Goal: Transaction & Acquisition: Book appointment/travel/reservation

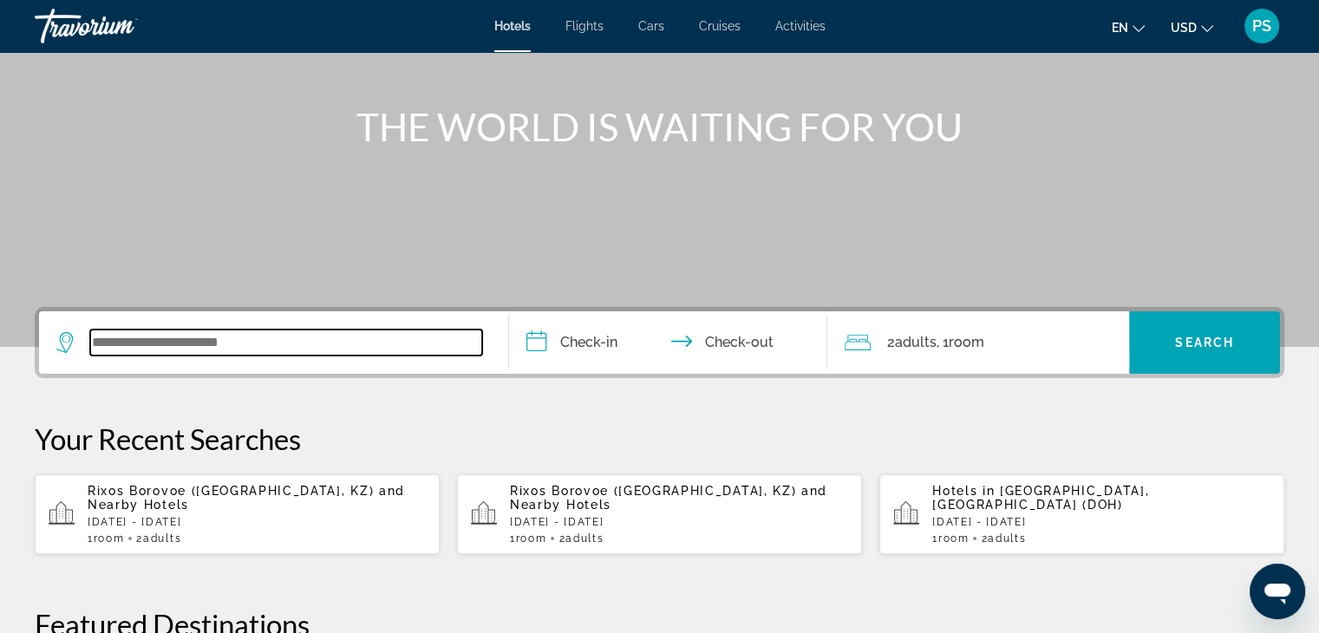
click at [188, 342] on input "Search widget" at bounding box center [286, 342] width 392 height 26
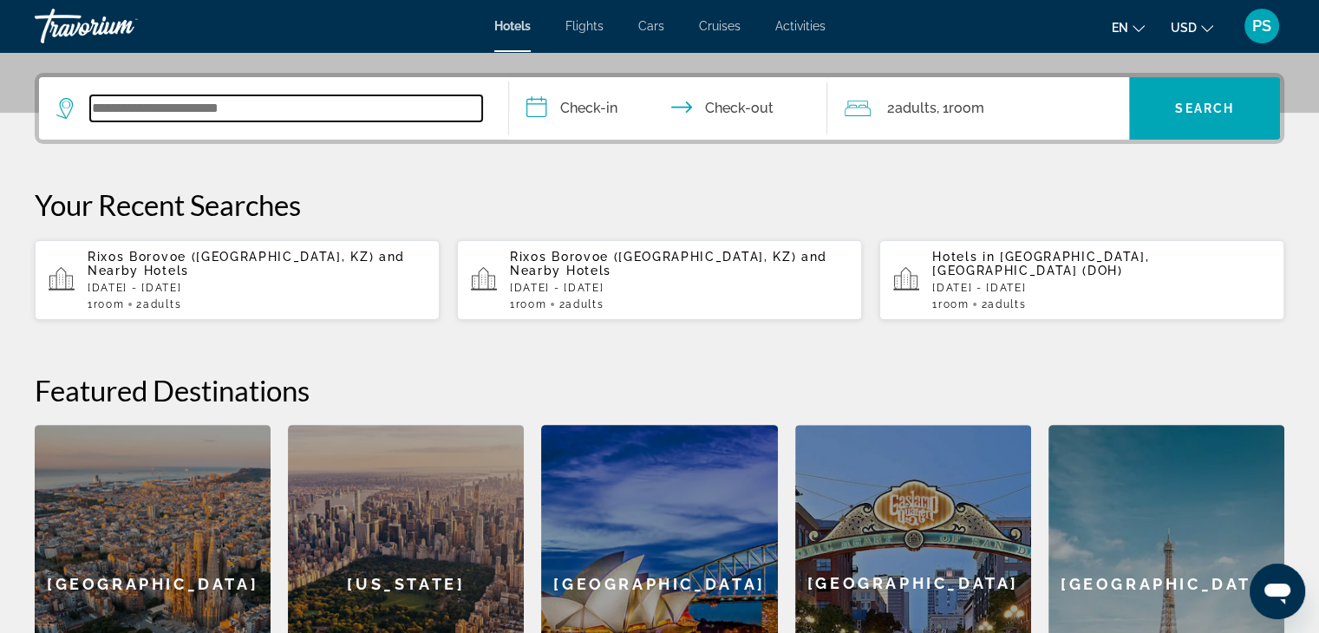
scroll to position [423, 0]
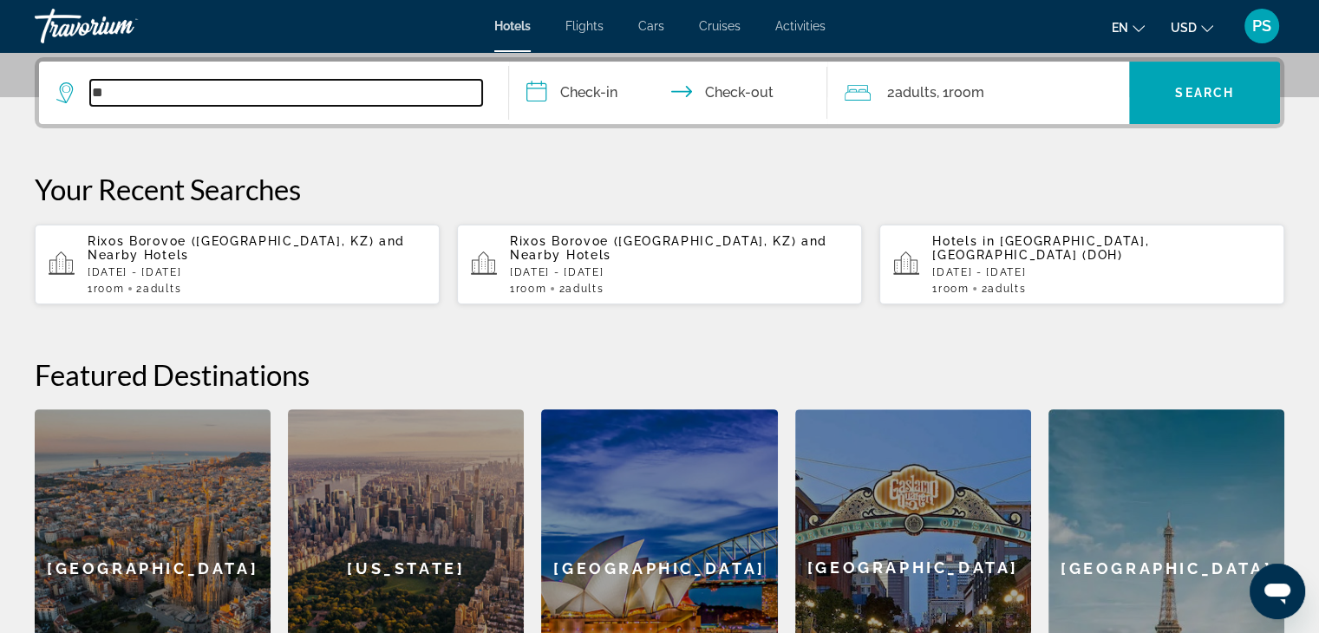
type input "*"
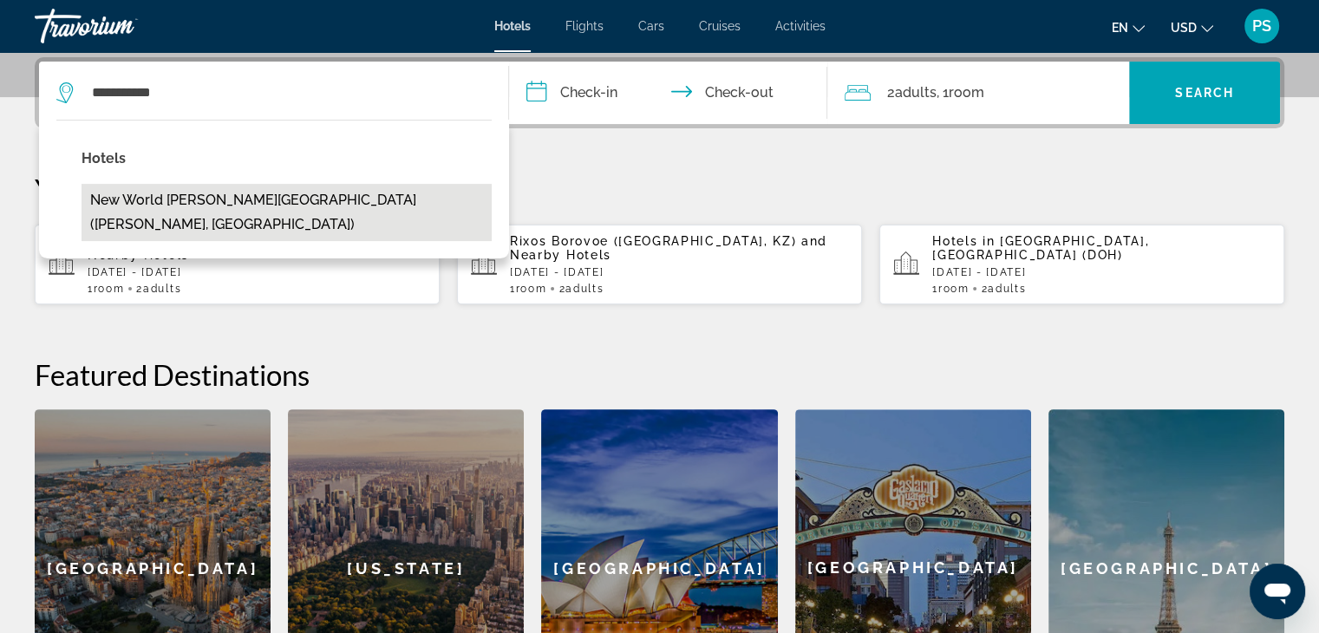
click at [303, 198] on button "New World Phu Quoc Resort (Phu Quoc, VN)" at bounding box center [286, 212] width 410 height 57
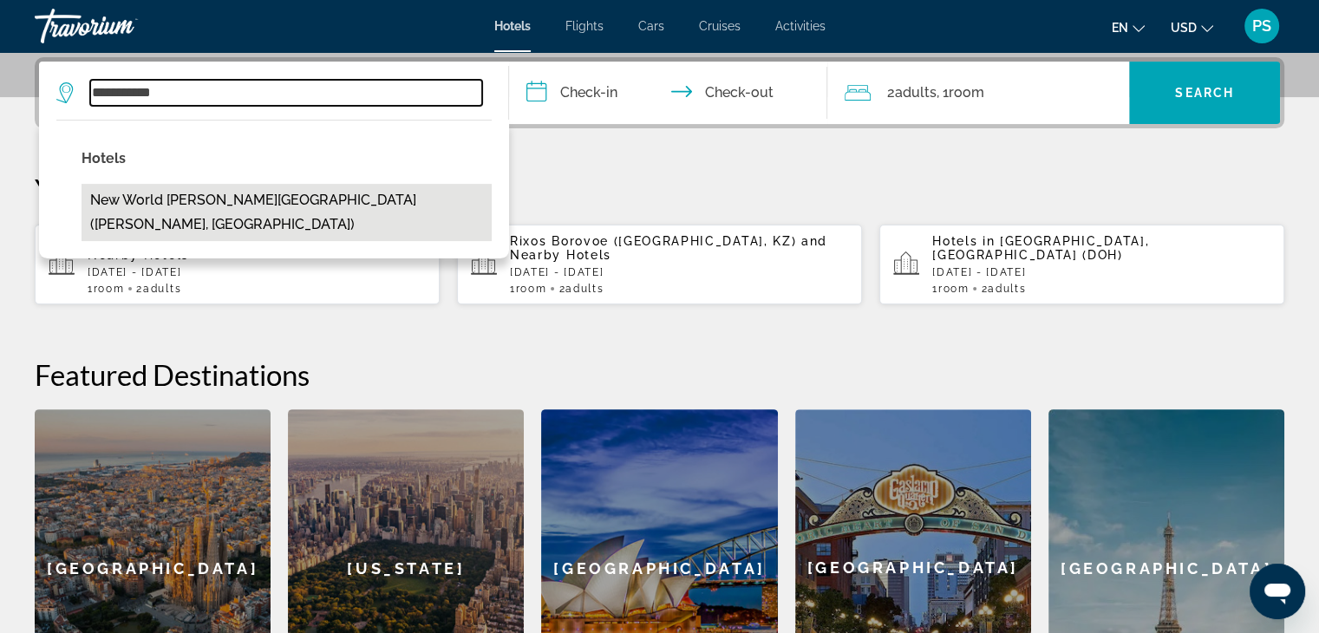
type input "**********"
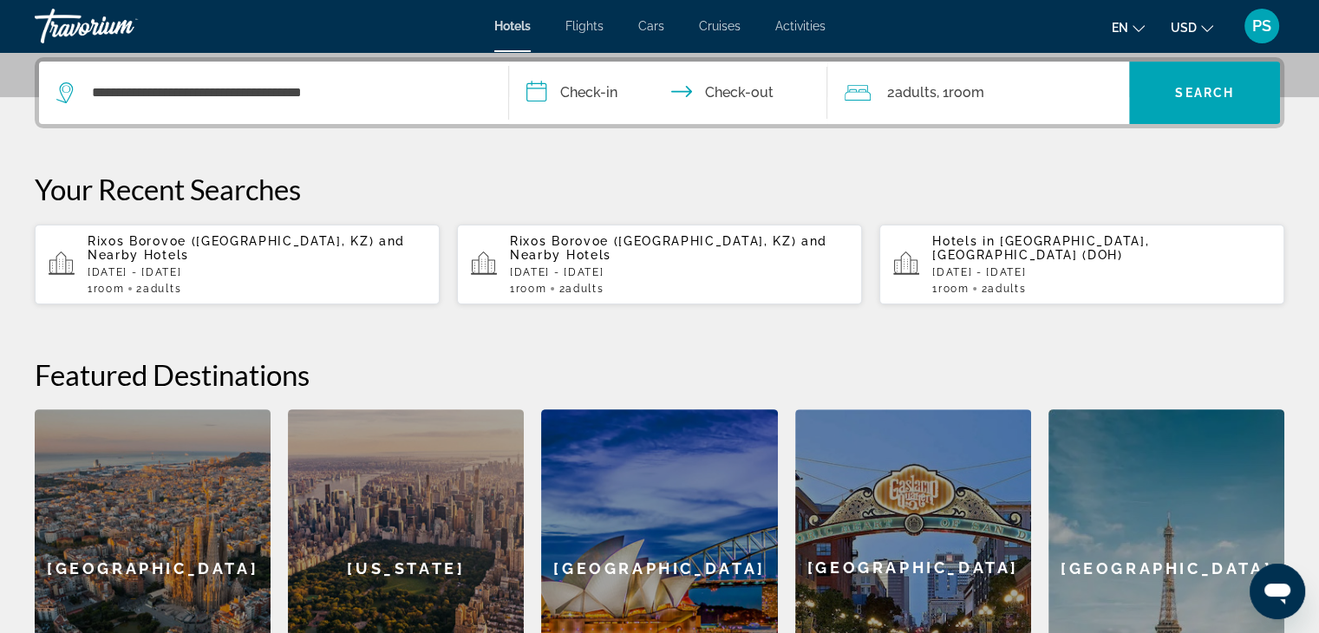
click at [609, 86] on input "**********" at bounding box center [672, 96] width 326 height 68
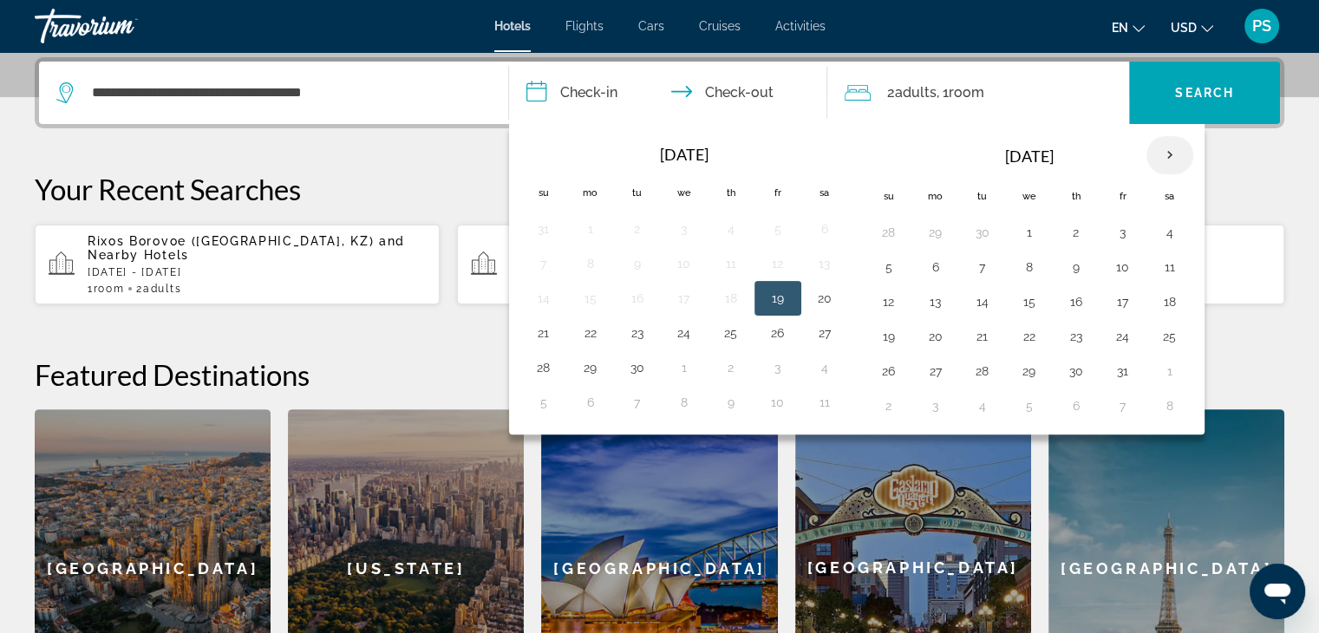
click at [1171, 153] on th "Next month" at bounding box center [1169, 155] width 47 height 38
click at [1172, 153] on th "Next month" at bounding box center [1169, 155] width 47 height 38
click at [1027, 265] on button "4" at bounding box center [1029, 267] width 28 height 24
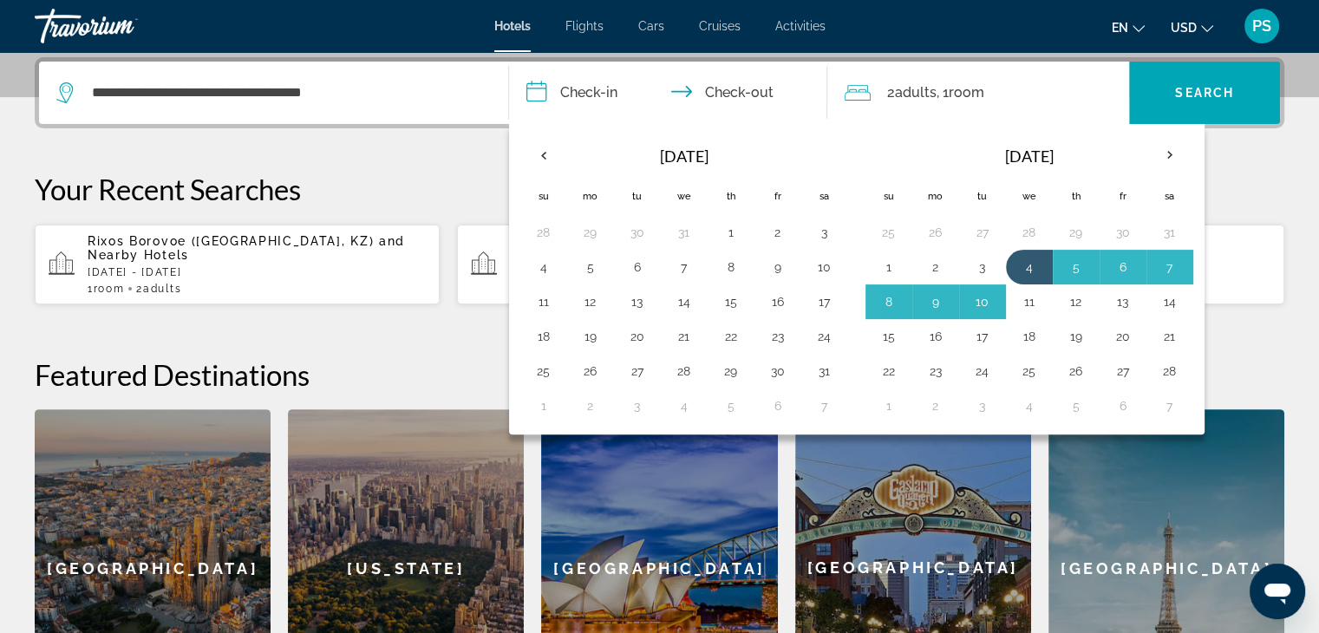
drag, startPoint x: 1030, startPoint y: 302, endPoint x: 1034, endPoint y: 278, distance: 23.8
click at [1030, 303] on button "11" at bounding box center [1029, 302] width 28 height 24
type input "**********"
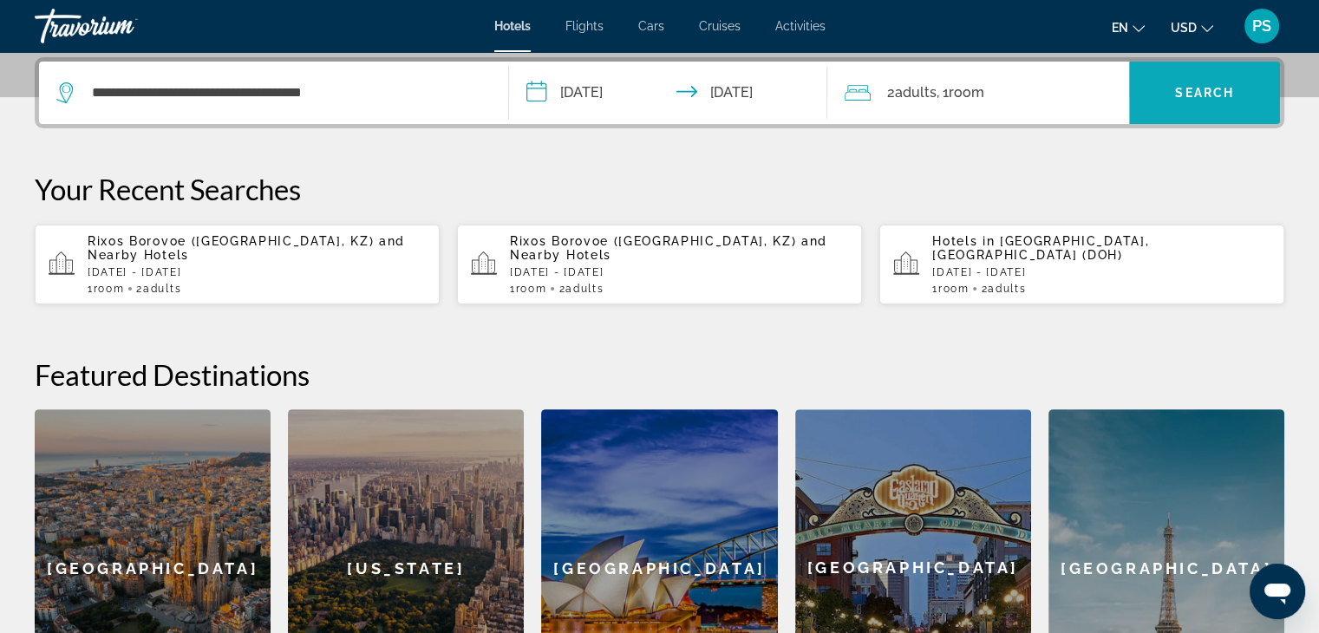
click at [1200, 87] on span "Search" at bounding box center [1204, 93] width 59 height 14
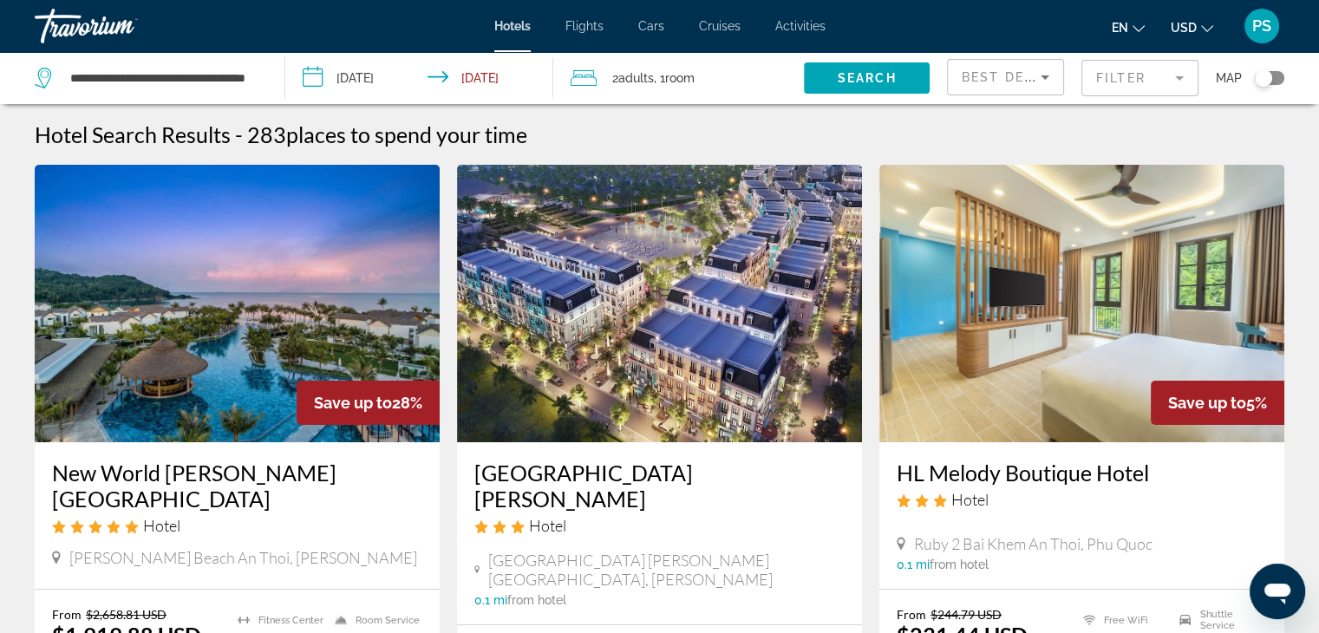
click at [246, 378] on img "Main content" at bounding box center [237, 303] width 405 height 277
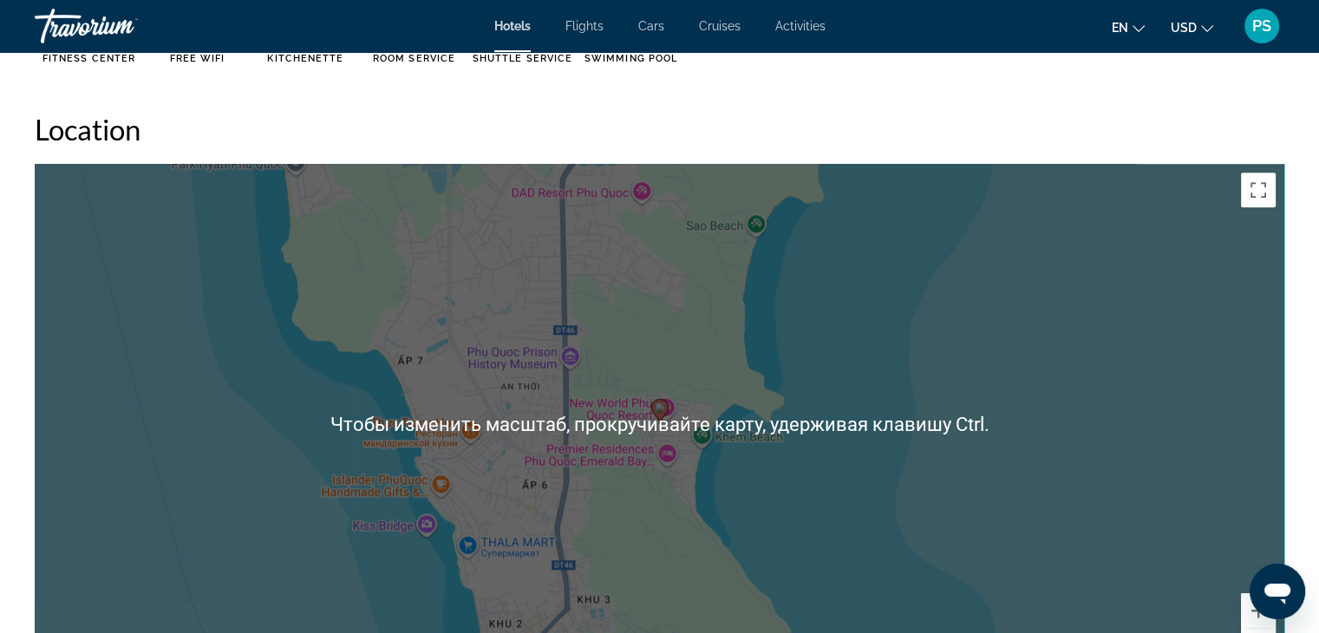
scroll to position [1146, 0]
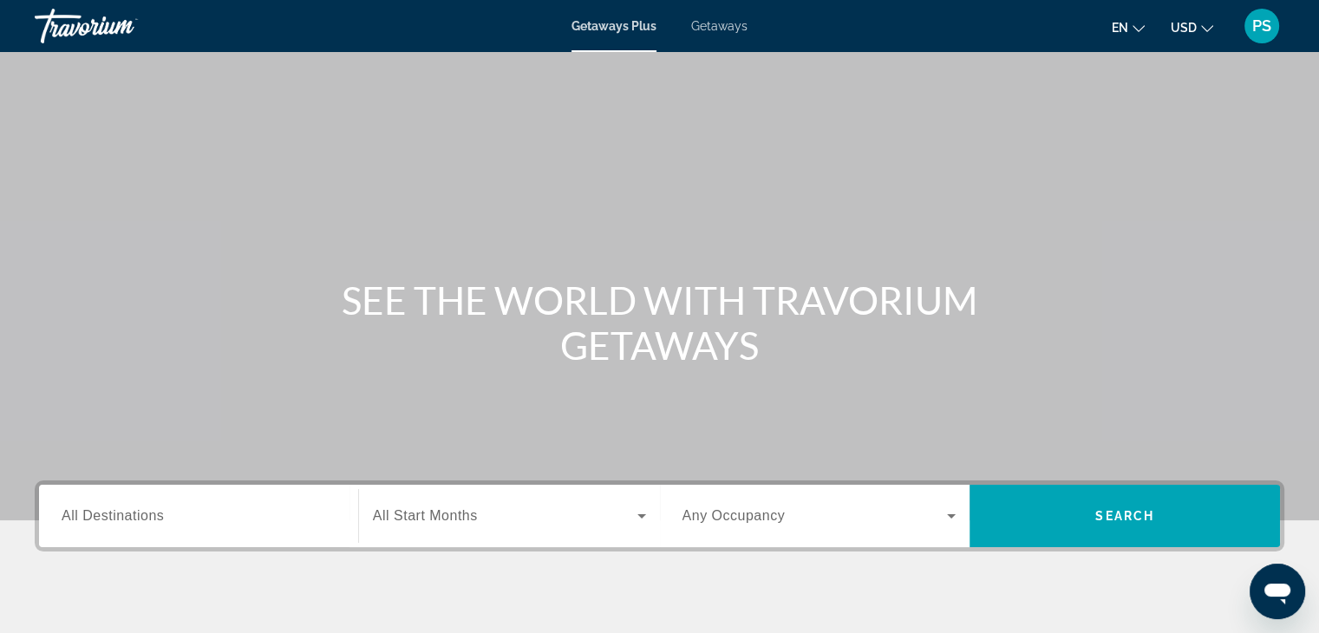
scroll to position [87, 0]
